Goal: Task Accomplishment & Management: Manage account settings

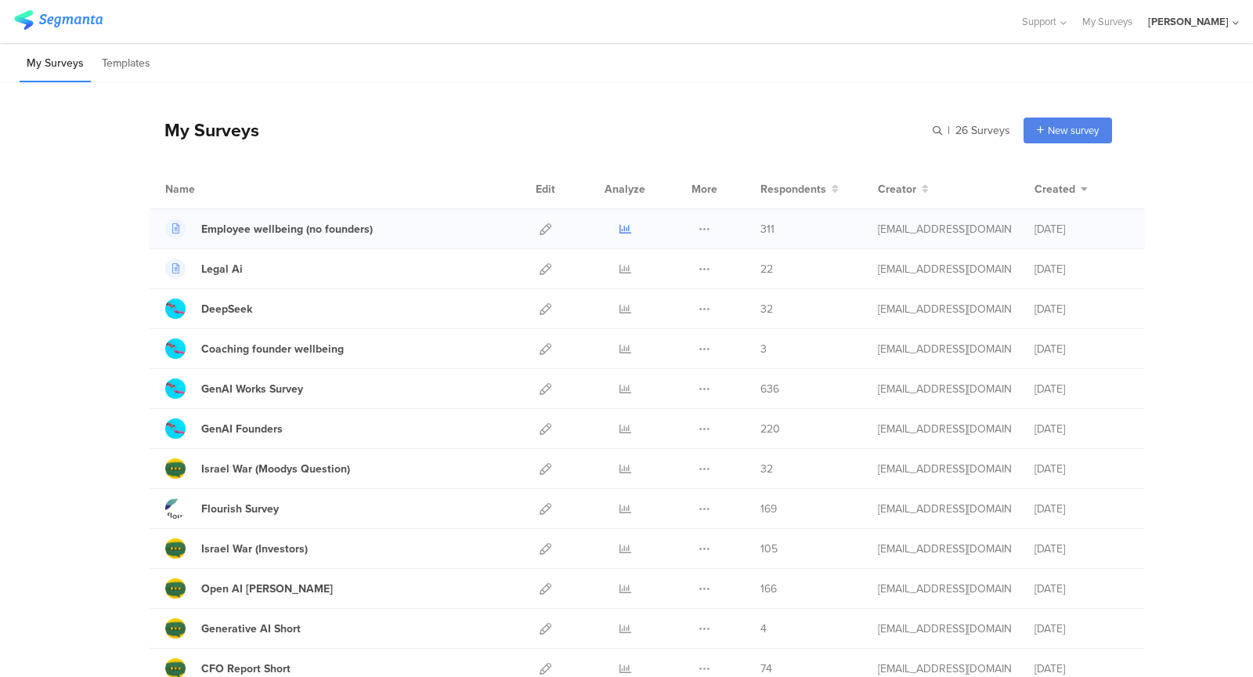
click at [622, 229] on icon at bounding box center [626, 229] width 12 height 12
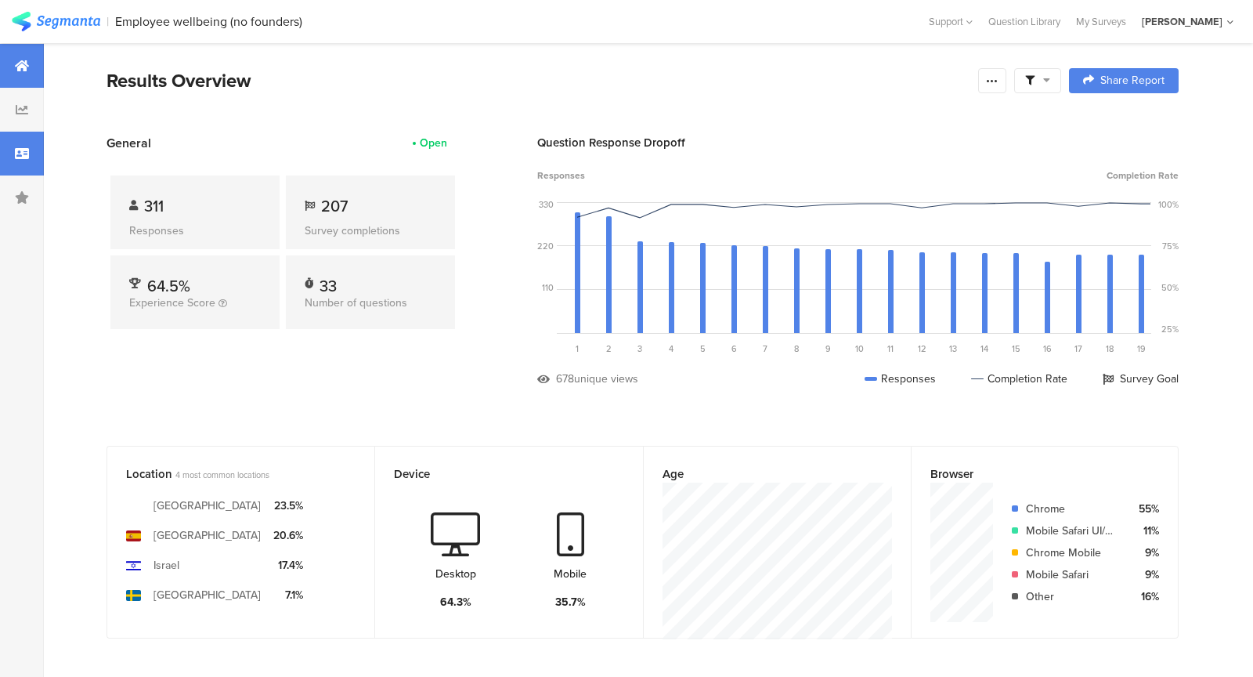
click at [20, 146] on div at bounding box center [22, 154] width 44 height 44
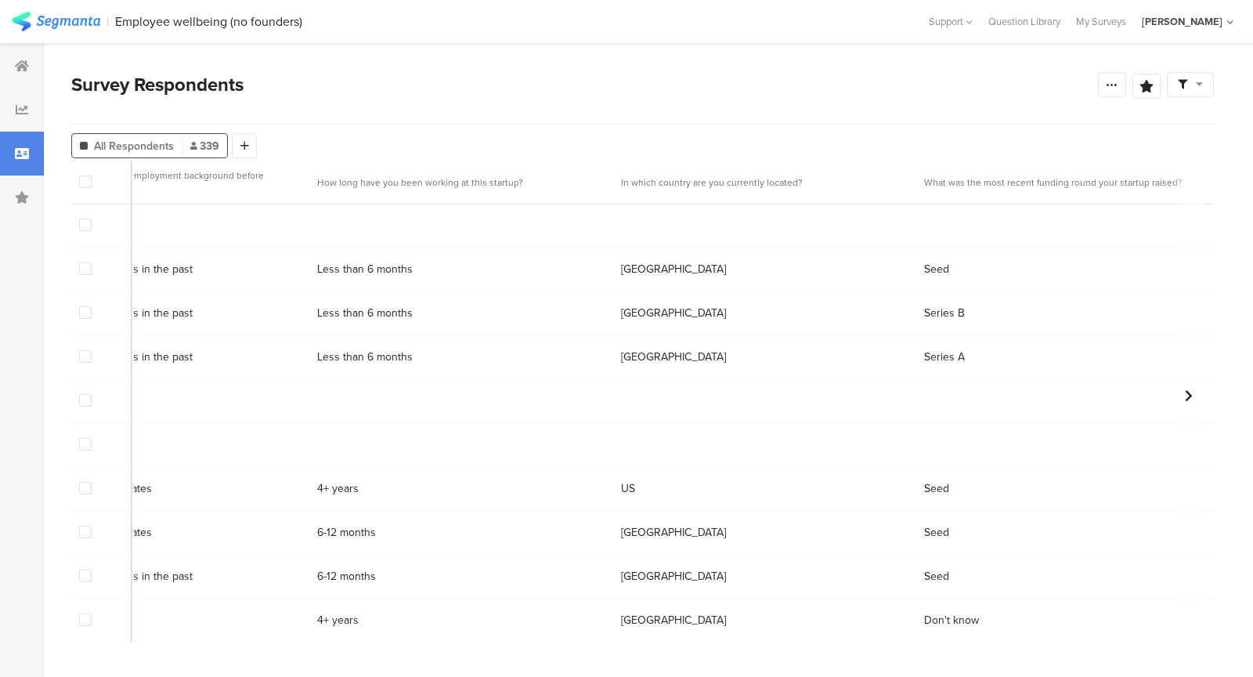
scroll to position [1, 12689]
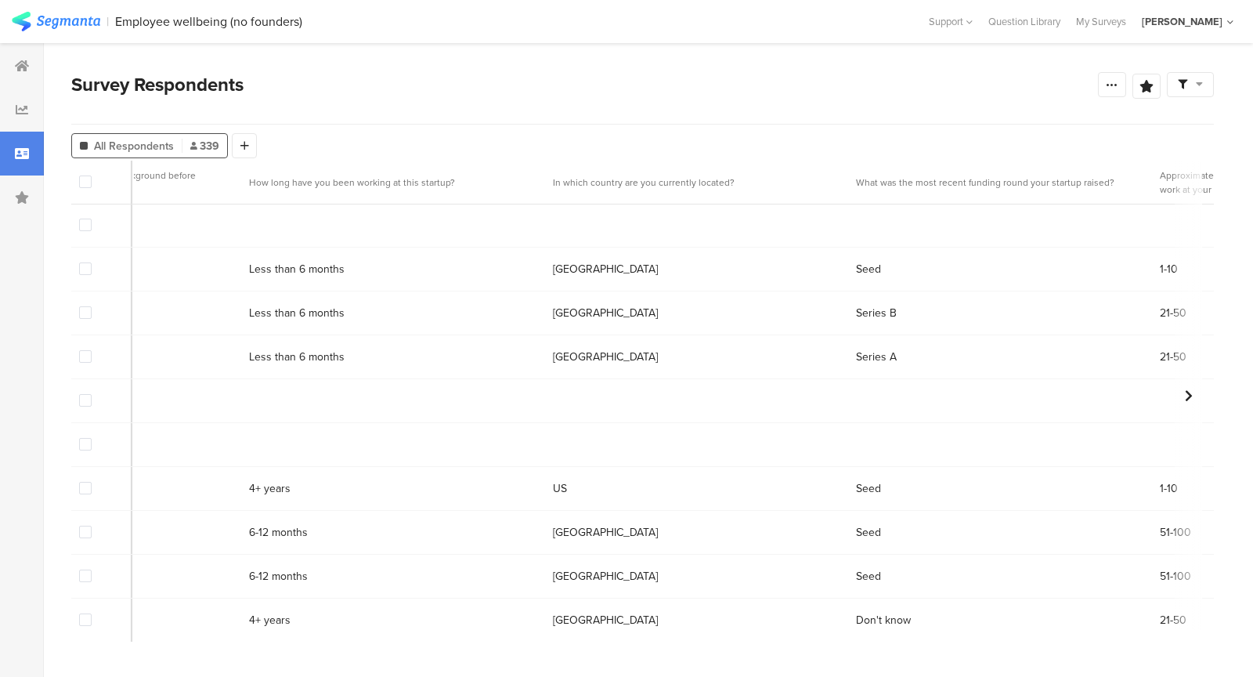
click at [86, 228] on span at bounding box center [85, 225] width 13 height 13
click at [92, 219] on input "checkbox" at bounding box center [92, 219] width 0 height 0
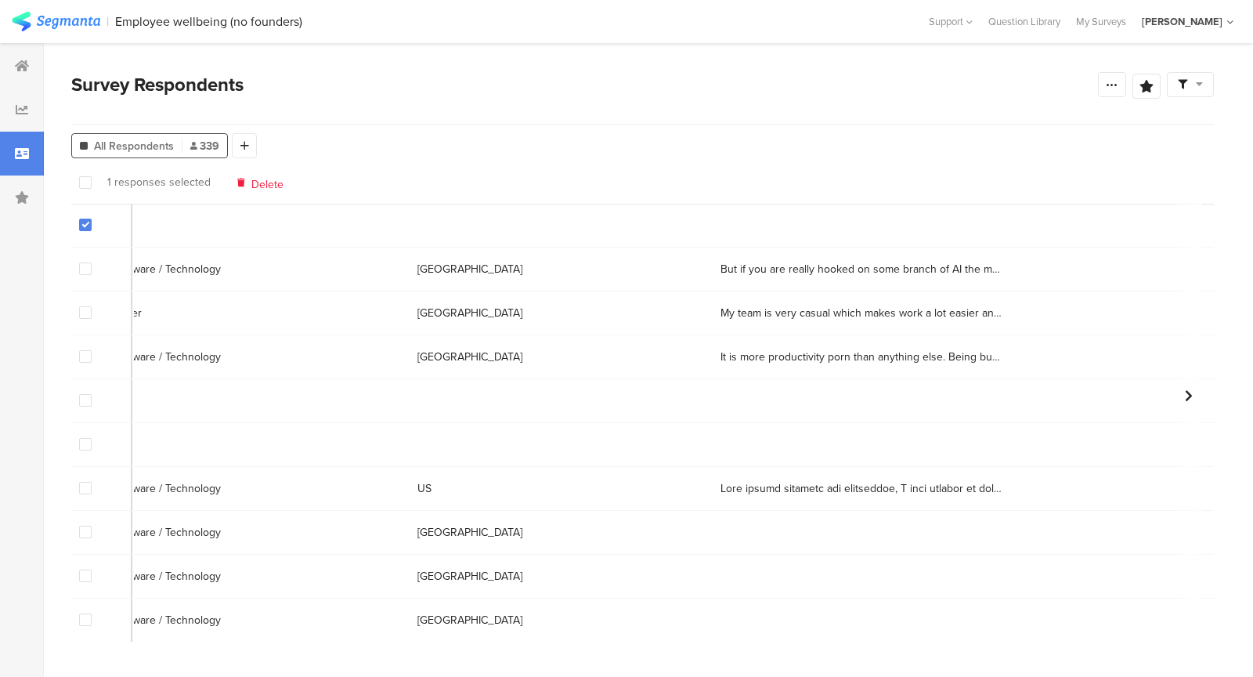
scroll to position [1, 14472]
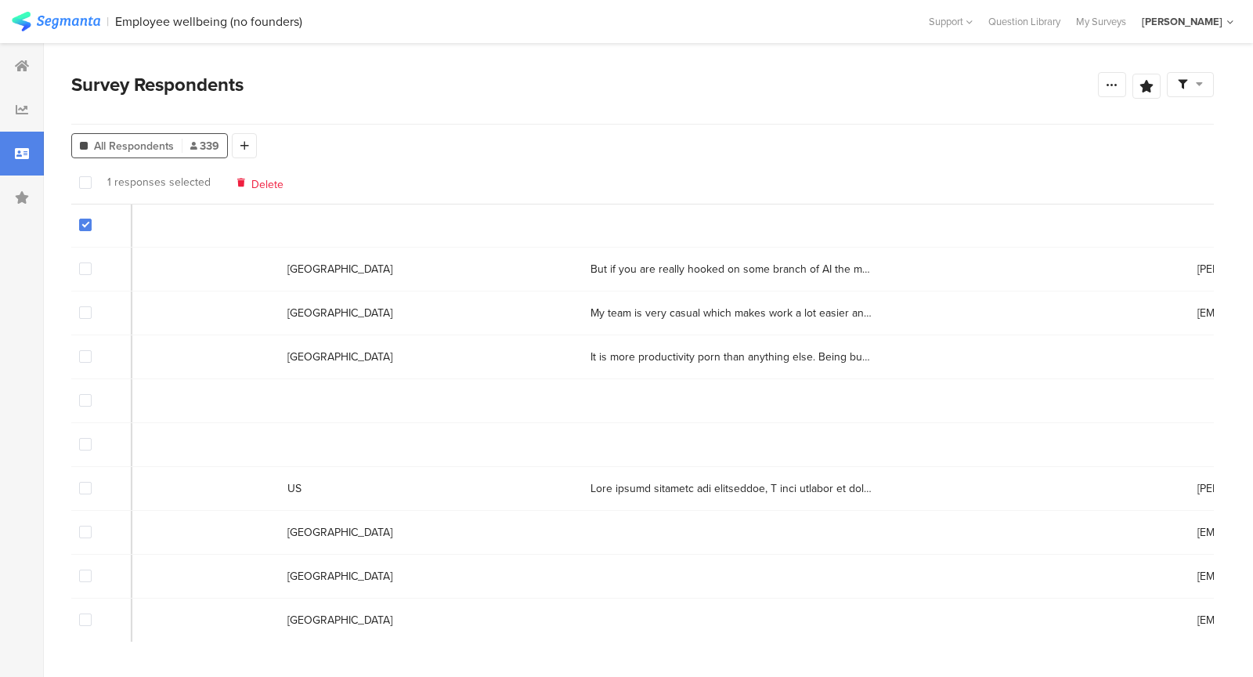
click at [251, 188] on span "Delete" at bounding box center [267, 182] width 32 height 12
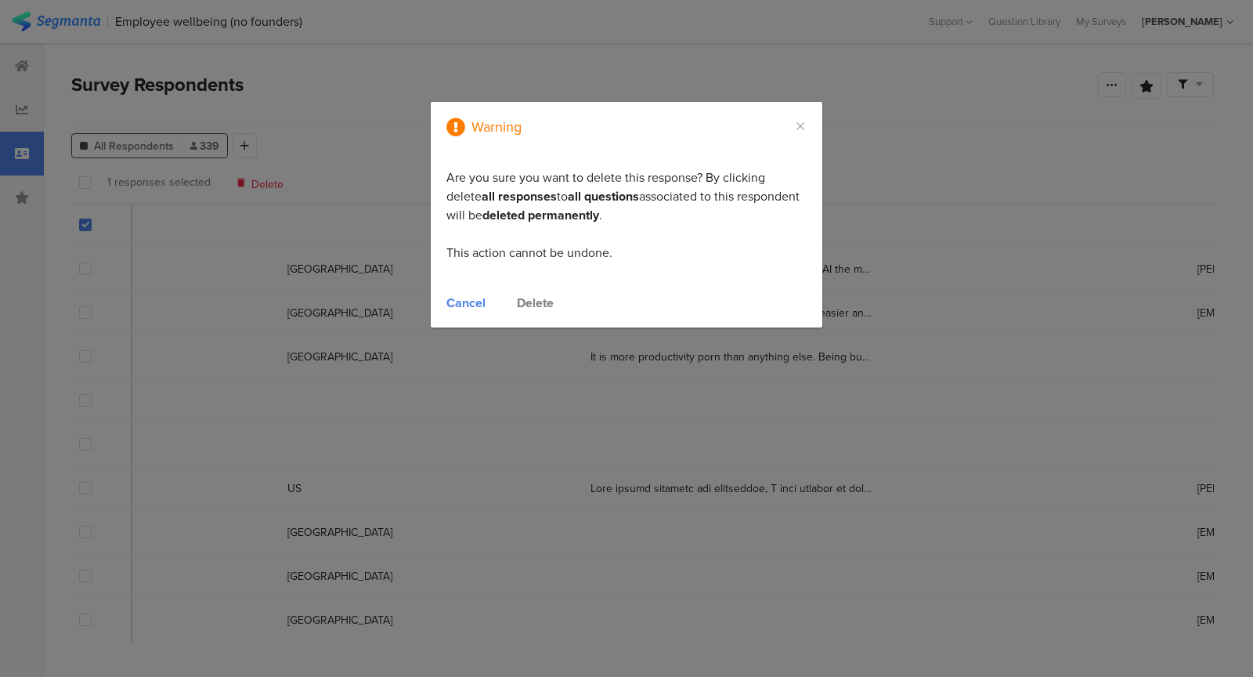
click at [534, 303] on div "Delete" at bounding box center [535, 303] width 37 height 18
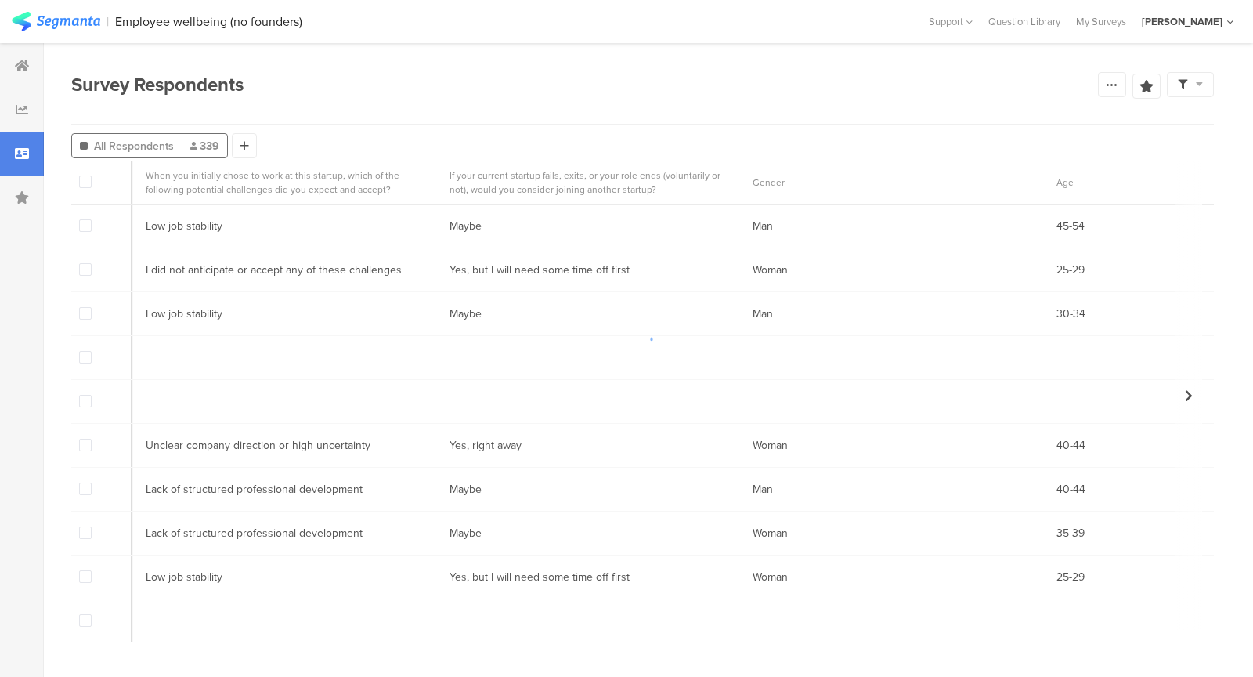
scroll to position [0, 10278]
